Goal: Complete application form: Complete application form

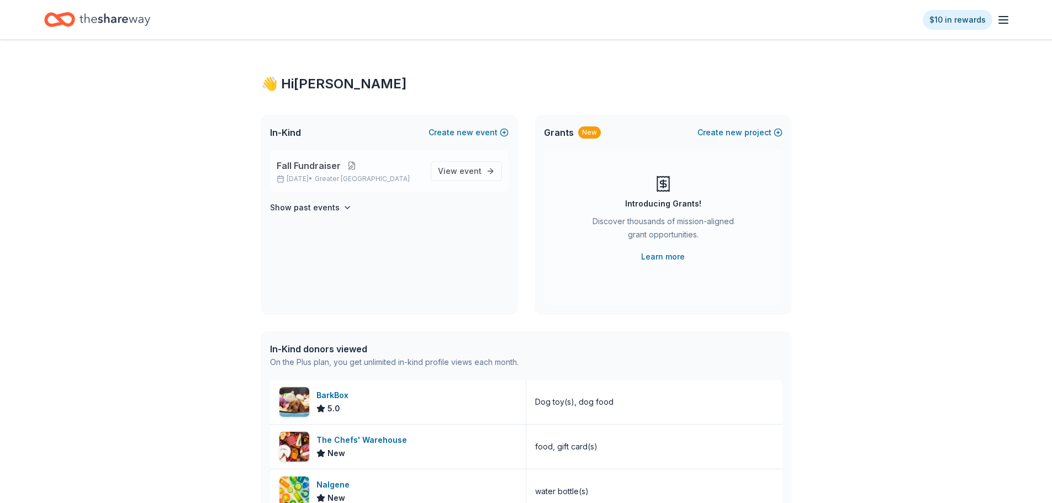
click at [351, 162] on button at bounding box center [352, 165] width 22 height 9
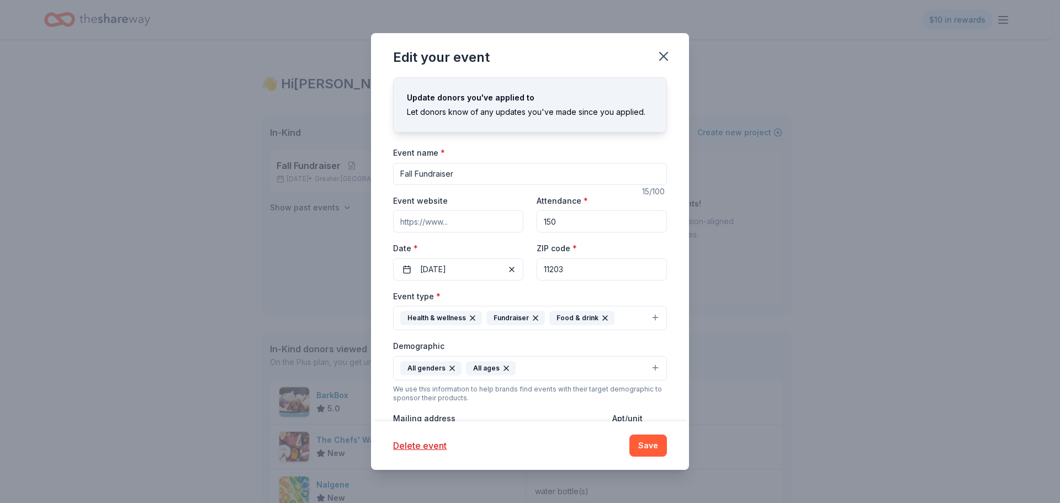
drag, startPoint x: 459, startPoint y: 174, endPoint x: 370, endPoint y: 176, distance: 88.9
click at [370, 176] on div "Edit your event Update donors you've applied to Let donors know of any updates …" at bounding box center [530, 251] width 1060 height 503
type input "Self Care Day"
click at [460, 265] on button "[DATE]" at bounding box center [458, 269] width 130 height 22
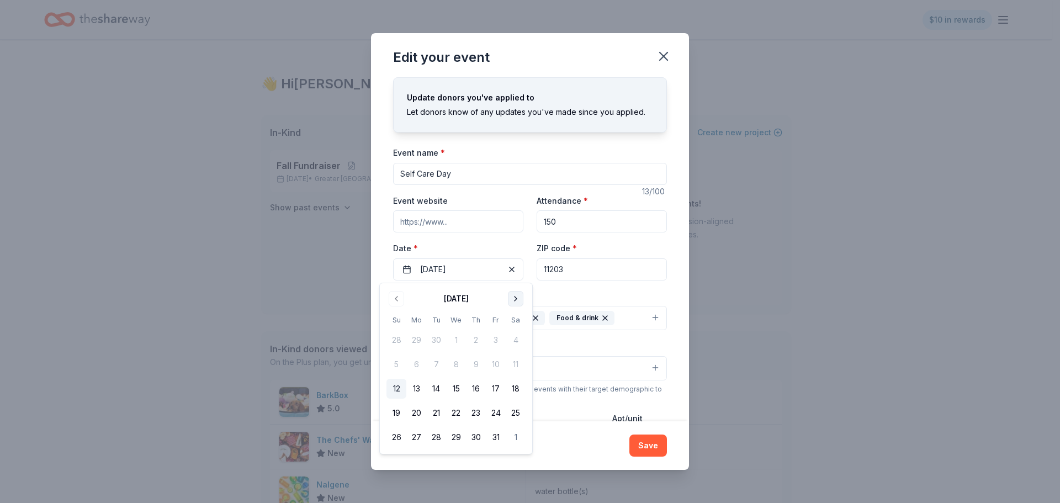
click at [516, 304] on button "Go to next month" at bounding box center [515, 298] width 15 height 15
click at [458, 359] on button "5" at bounding box center [456, 364] width 20 height 20
click at [551, 289] on div "Event type * Health & wellness Fundraiser Food & drink" at bounding box center [530, 309] width 274 height 41
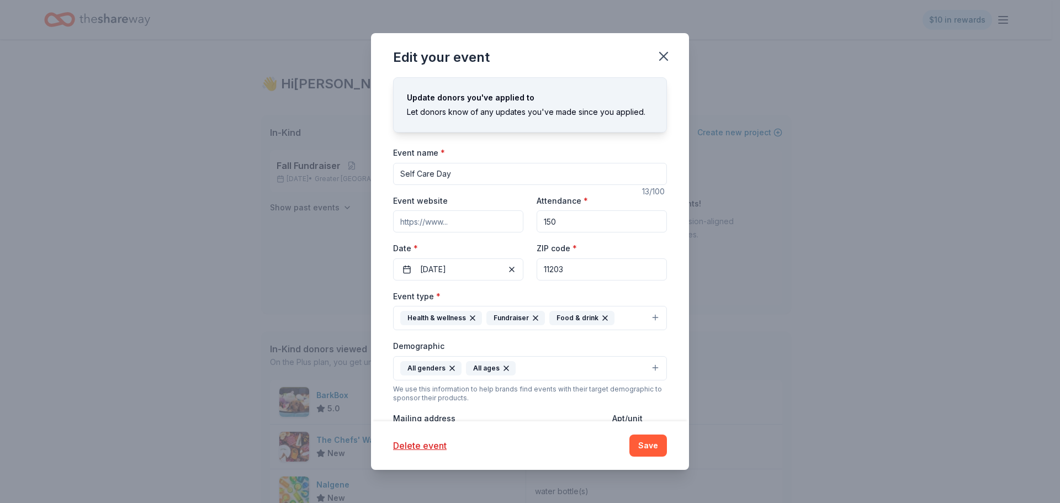
click at [565, 225] on input "150" at bounding box center [602, 221] width 130 height 22
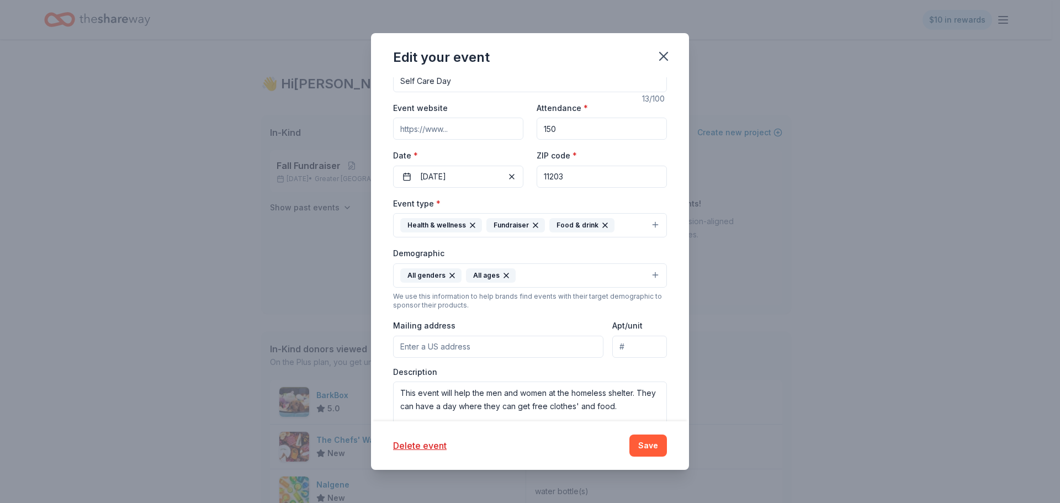
scroll to position [110, 0]
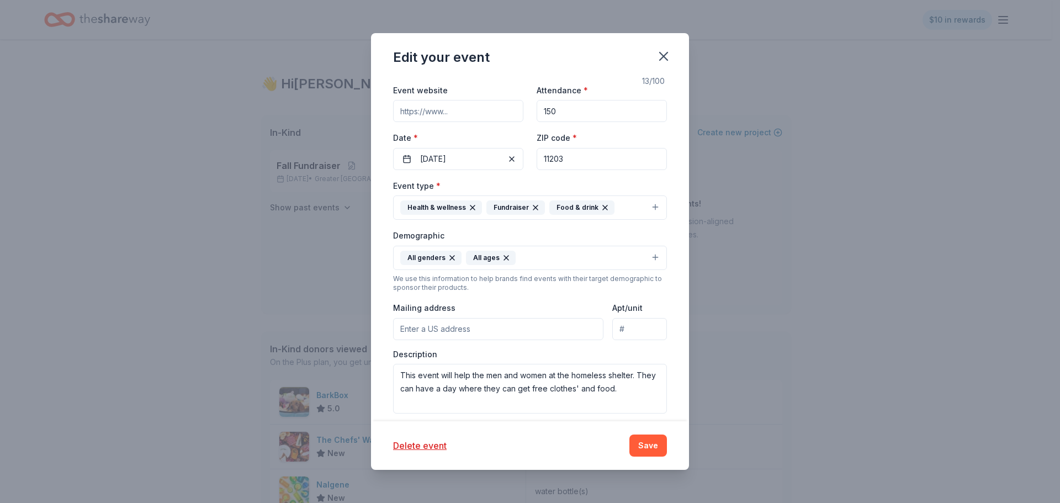
click at [545, 238] on div "Demographic All genders All ages" at bounding box center [530, 249] width 274 height 41
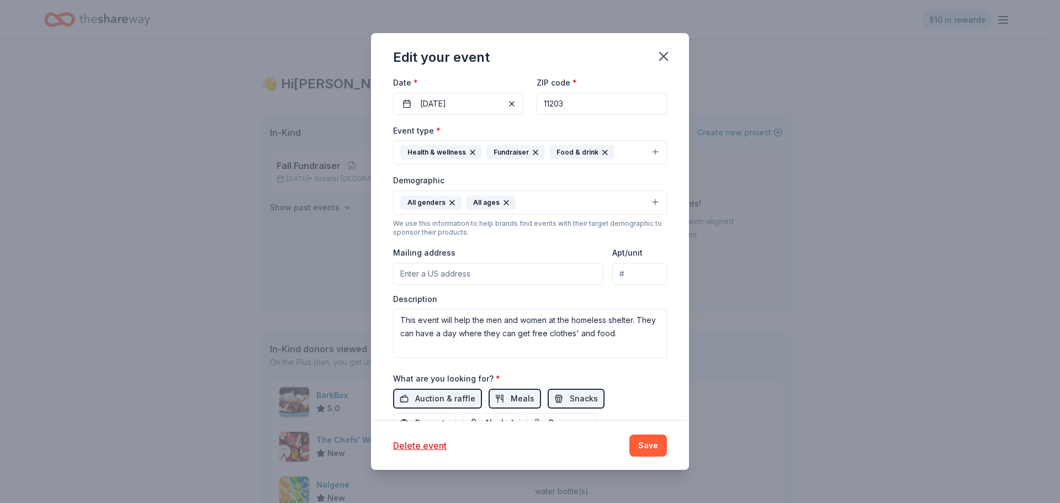
scroll to position [221, 0]
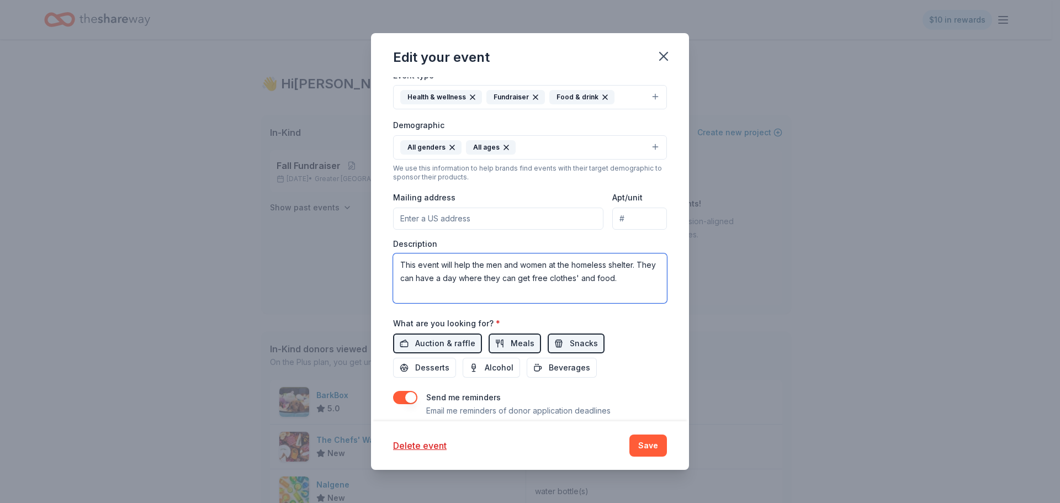
click at [635, 282] on textarea "This event will help the men and women at the homeless shelter. They can have a…" at bounding box center [530, 278] width 274 height 50
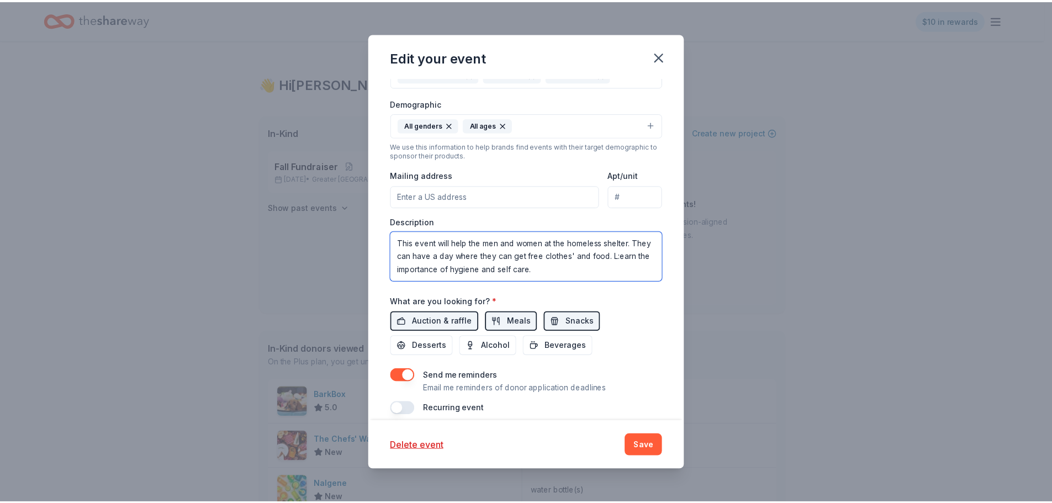
scroll to position [254, 0]
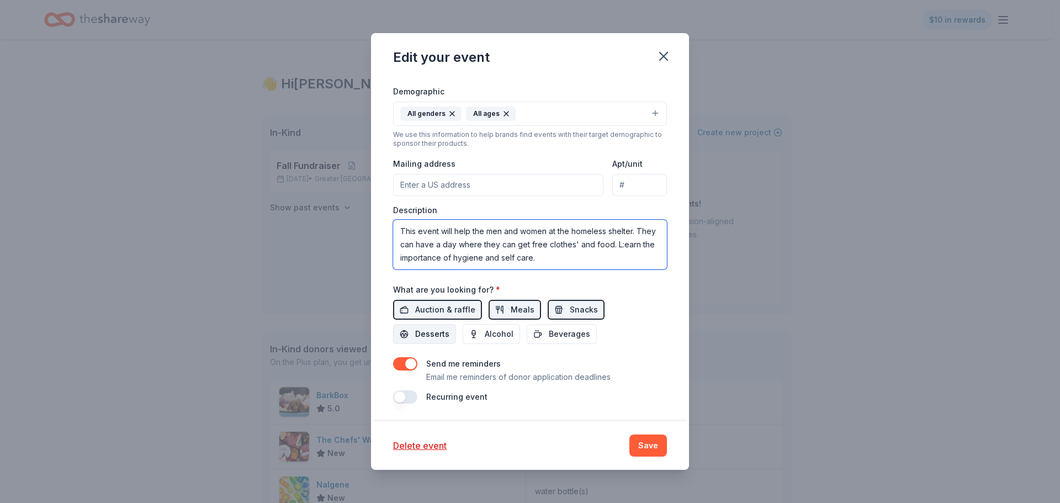
type textarea "This event will help the men and women at the homeless shelter. They can have a…"
click at [432, 335] on span "Desserts" at bounding box center [432, 333] width 34 height 13
click at [573, 335] on span "Beverages" at bounding box center [569, 333] width 41 height 13
click at [643, 444] on button "Save" at bounding box center [648, 445] width 38 height 22
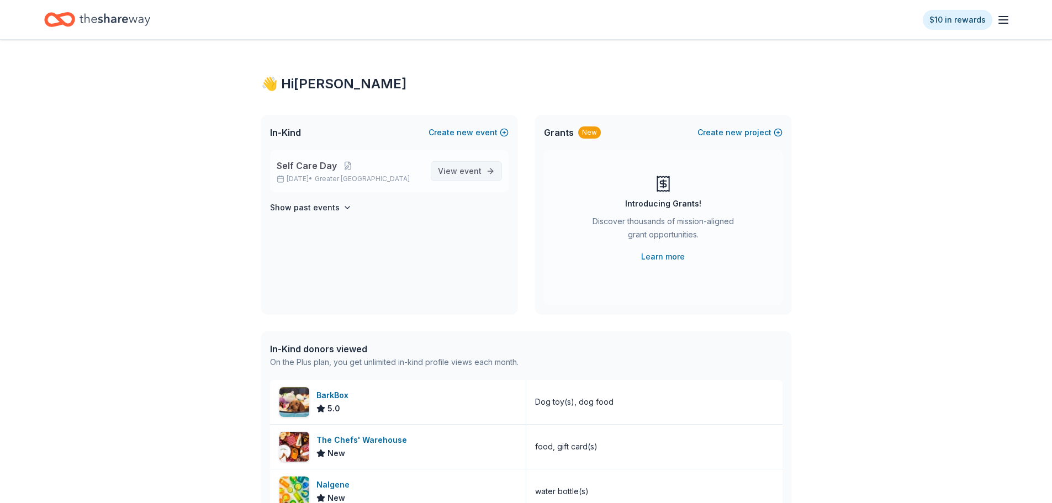
click at [465, 171] on span "event" at bounding box center [470, 170] width 22 height 9
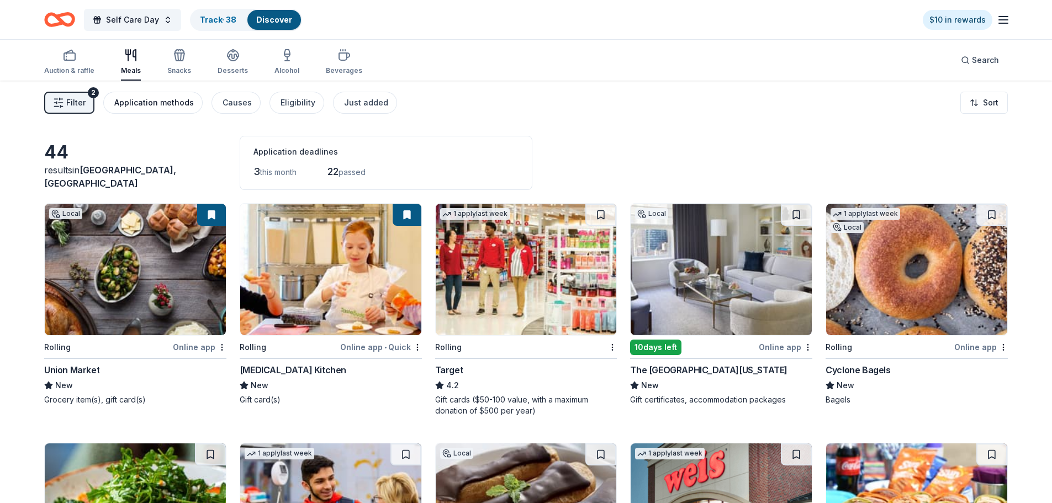
click at [160, 95] on button "Application methods" at bounding box center [152, 103] width 99 height 22
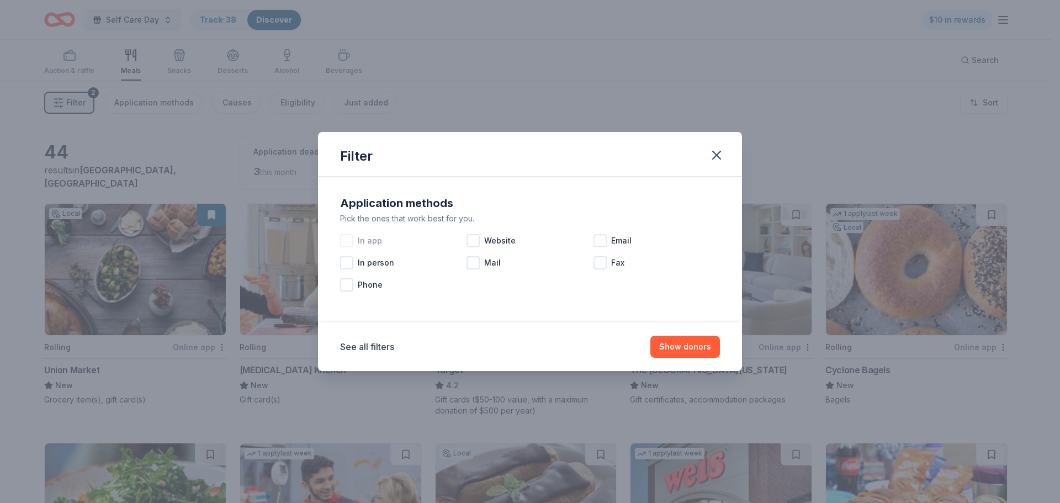
click at [351, 238] on div at bounding box center [346, 240] width 13 height 13
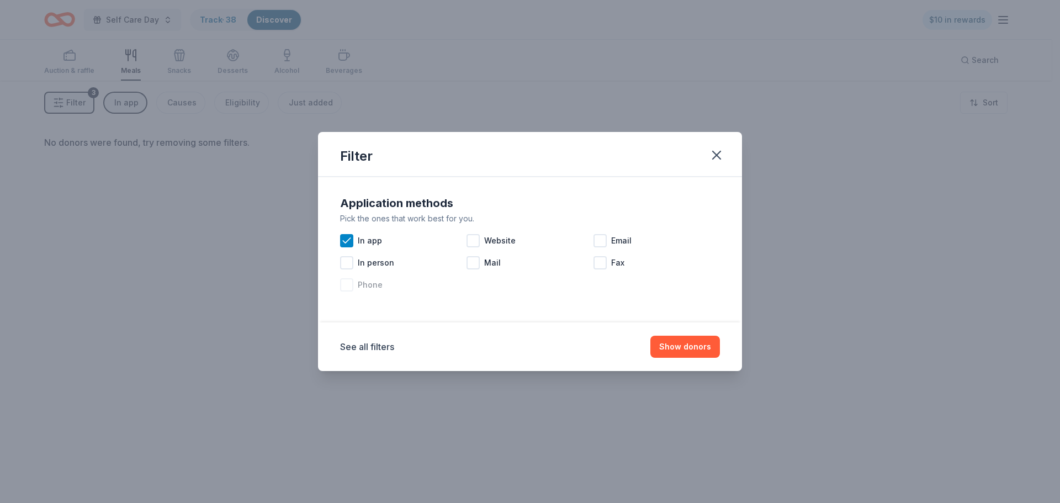
click at [351, 291] on div "Phone" at bounding box center [403, 285] width 126 height 22
click at [474, 233] on div "Website" at bounding box center [529, 241] width 126 height 22
click at [472, 264] on div at bounding box center [472, 262] width 13 height 13
click at [595, 239] on div at bounding box center [599, 240] width 13 height 13
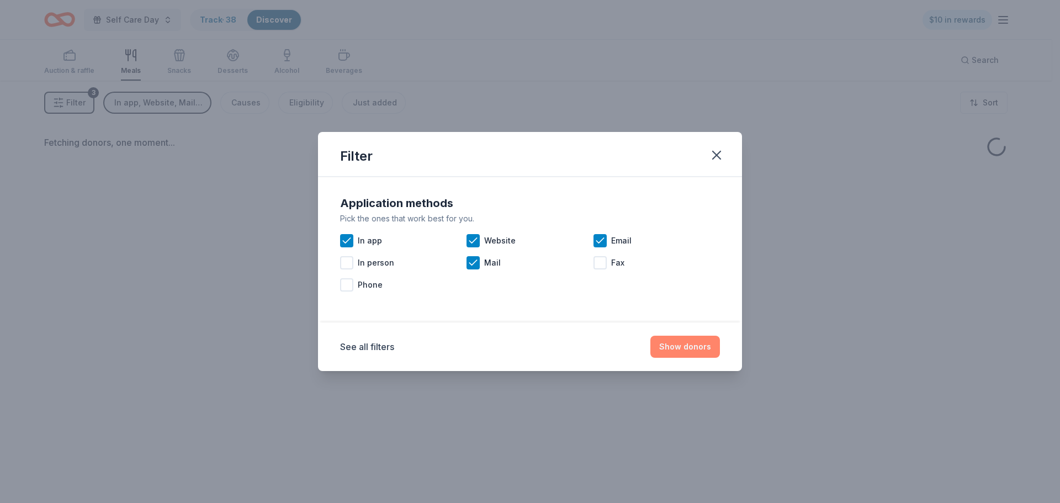
click at [711, 340] on button "Show donors" at bounding box center [685, 347] width 70 height 22
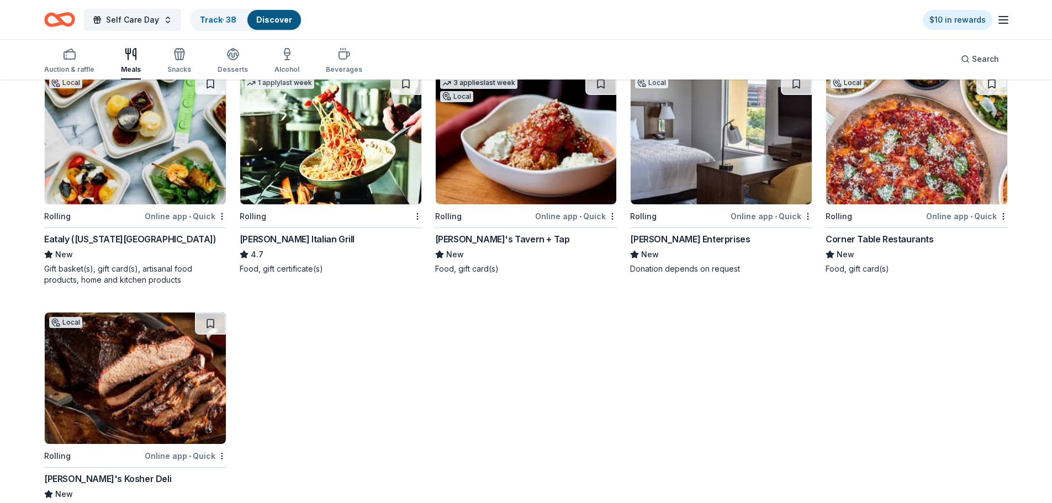
scroll to position [1078, 0]
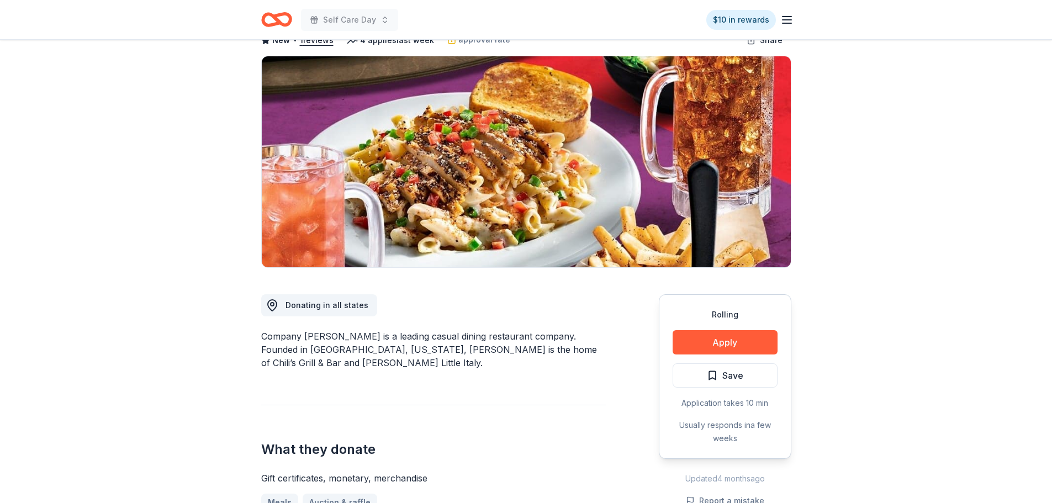
scroll to position [55, 0]
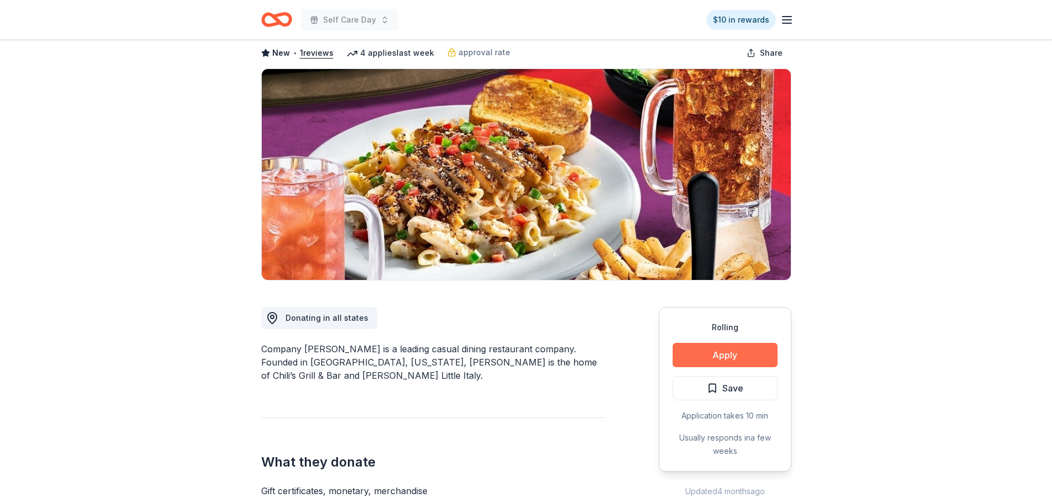
click at [741, 360] on button "Apply" at bounding box center [724, 355] width 105 height 24
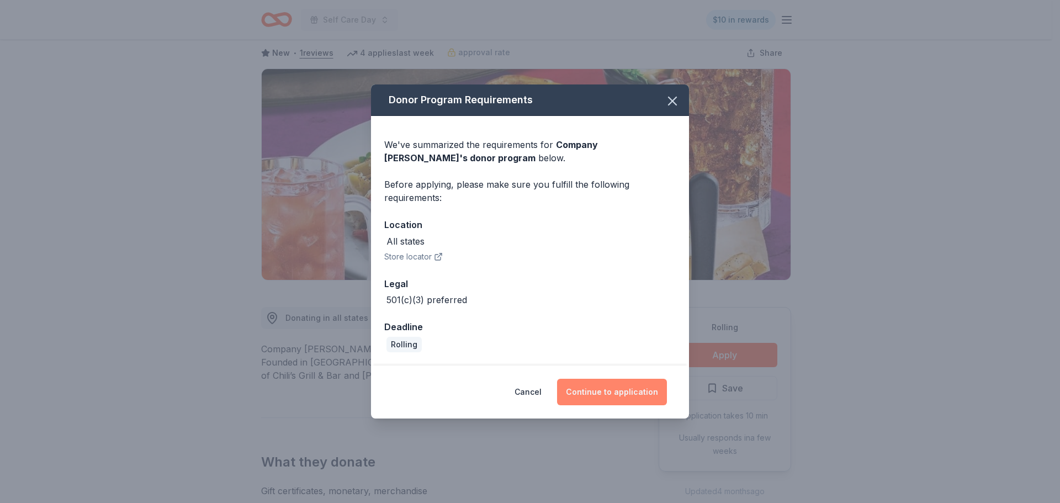
click at [628, 395] on button "Continue to application" at bounding box center [612, 392] width 110 height 26
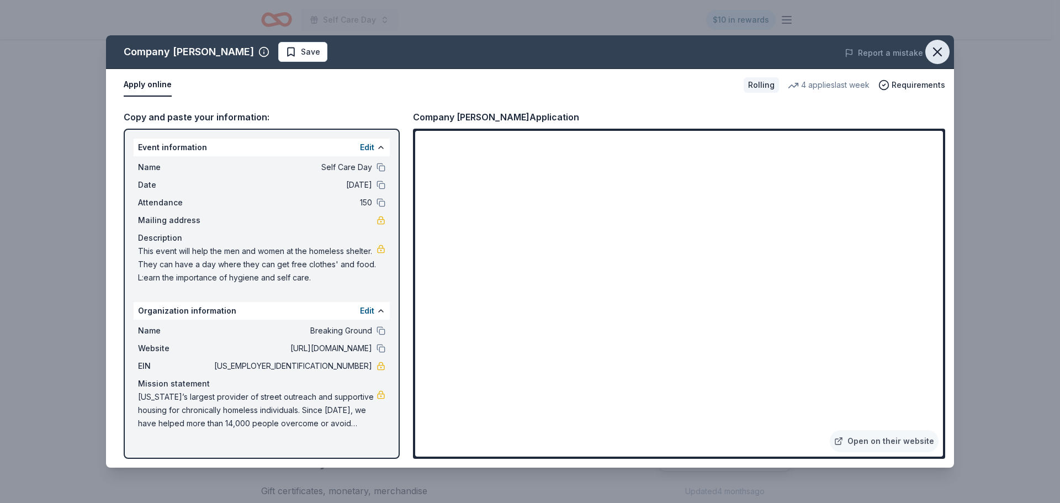
click at [938, 46] on icon "button" at bounding box center [937, 51] width 15 height 15
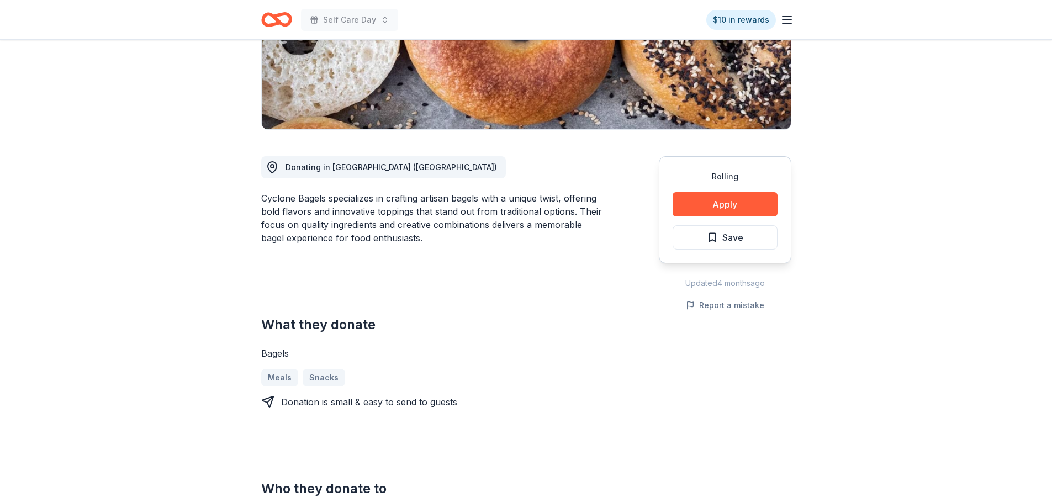
scroll to position [221, 0]
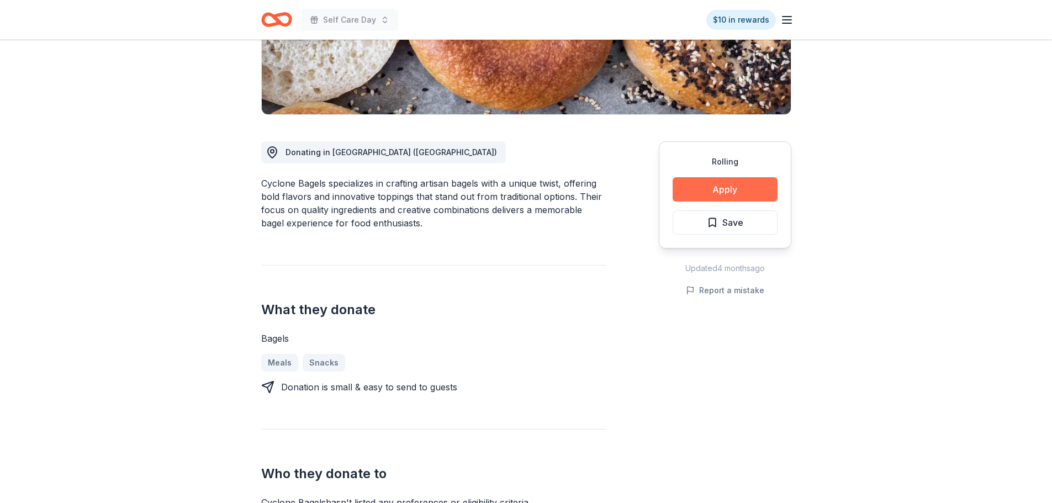
click at [746, 185] on button "Apply" at bounding box center [724, 189] width 105 height 24
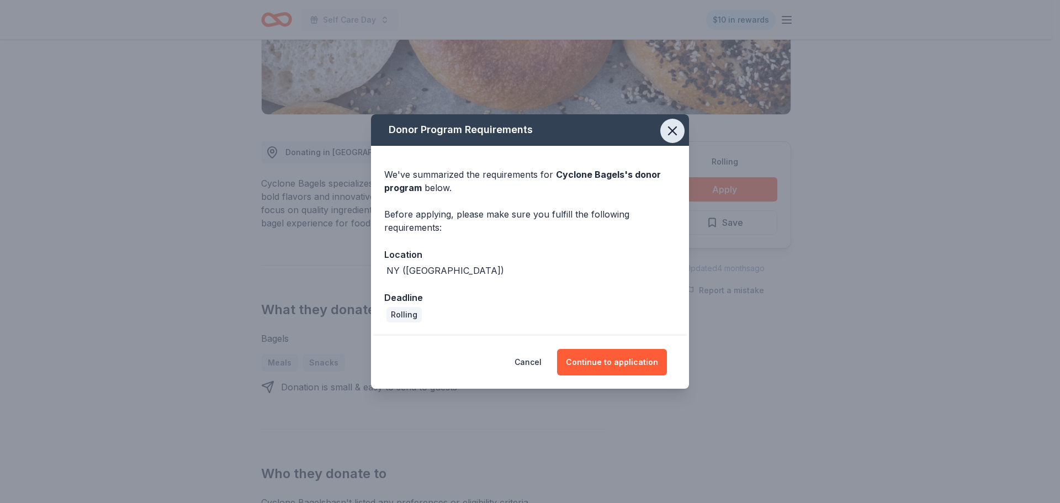
click at [669, 132] on icon "button" at bounding box center [672, 130] width 15 height 15
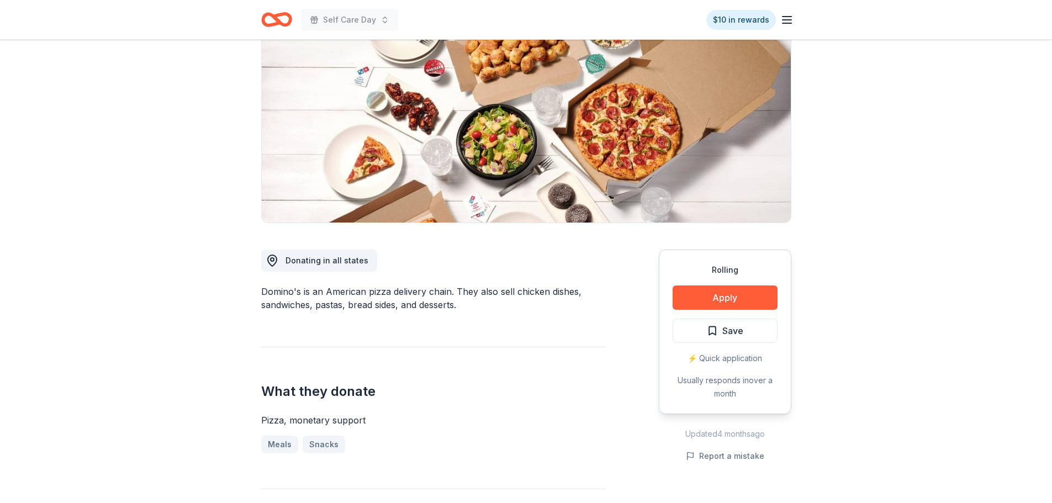
scroll to position [166, 0]
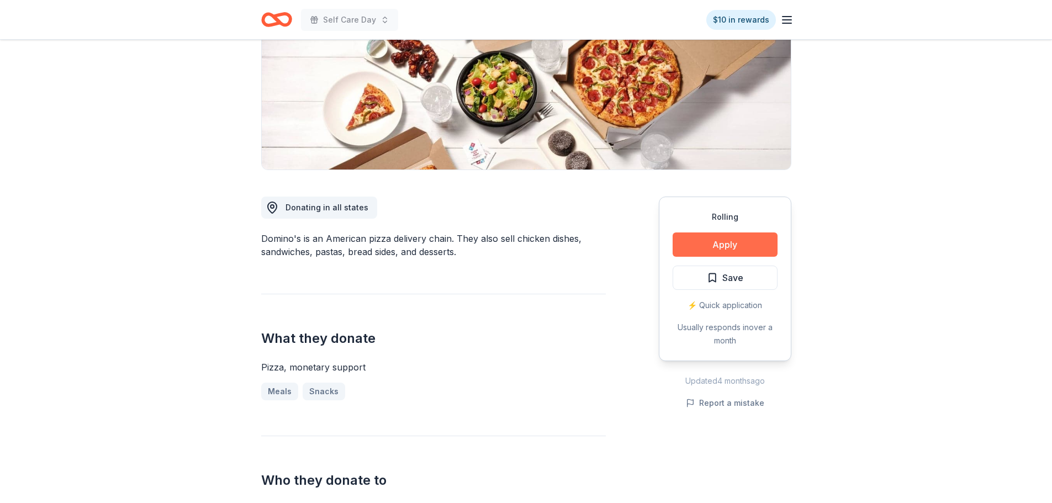
click at [743, 240] on button "Apply" at bounding box center [724, 244] width 105 height 24
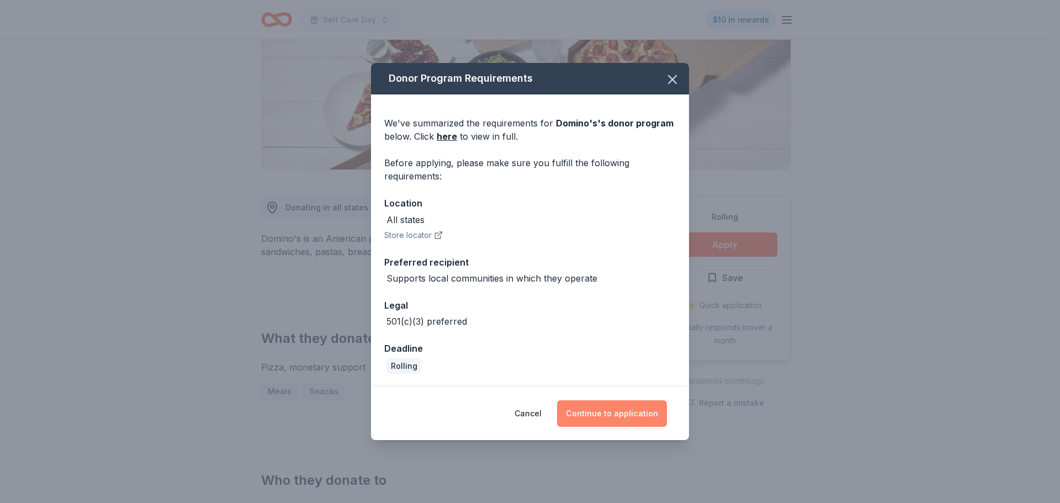
click at [603, 421] on button "Continue to application" at bounding box center [612, 413] width 110 height 26
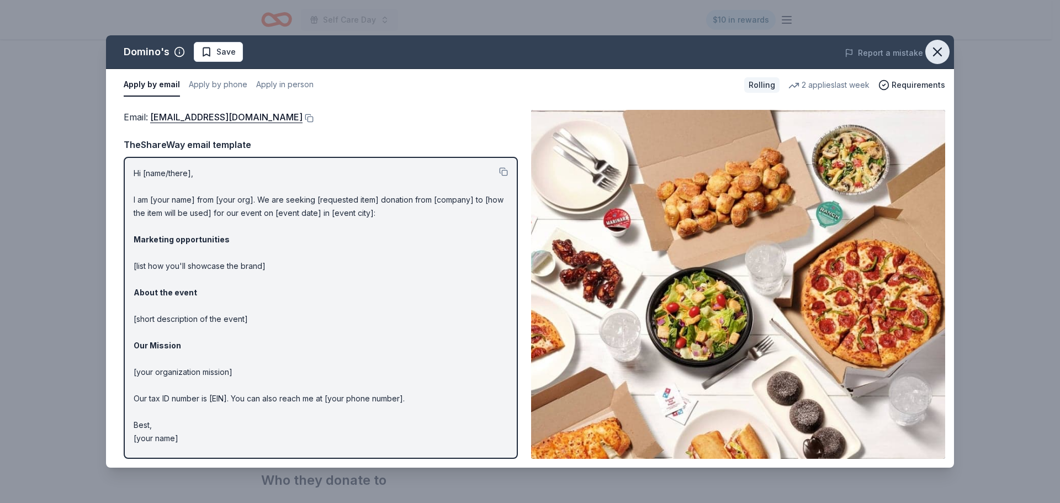
click at [938, 55] on icon "button" at bounding box center [937, 51] width 15 height 15
